Goal: Information Seeking & Learning: Learn about a topic

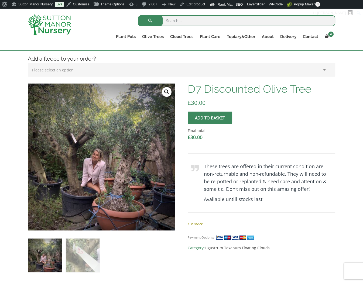
scroll to position [108, 0]
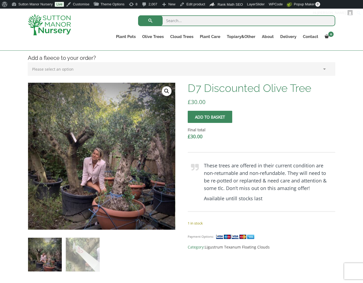
click at [151, 55] on h4 "Add a fleece to your order?" at bounding box center [182, 58] width 316 height 8
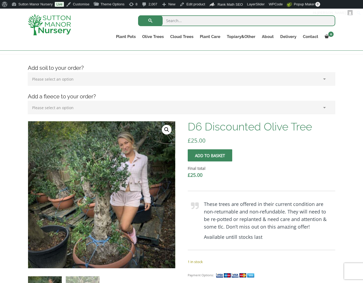
scroll to position [81, 0]
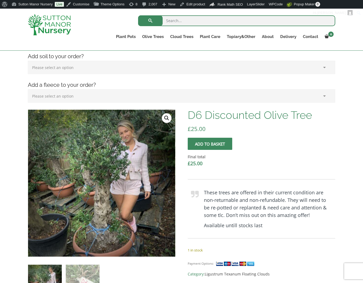
click at [185, 18] on input "search" at bounding box center [236, 20] width 197 height 11
type input "D8"
click at [138, 15] on button "submit" at bounding box center [150, 20] width 25 height 11
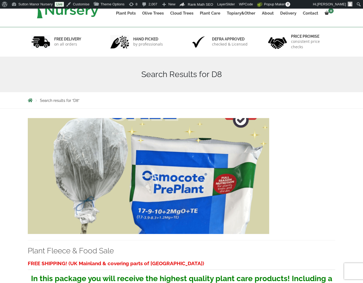
scroll to position [162, 0]
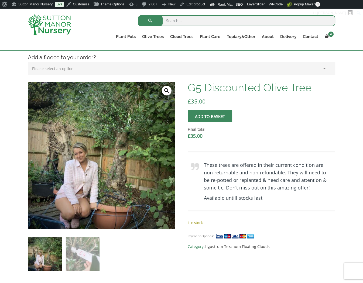
scroll to position [108, 0]
